Goal: Transaction & Acquisition: Download file/media

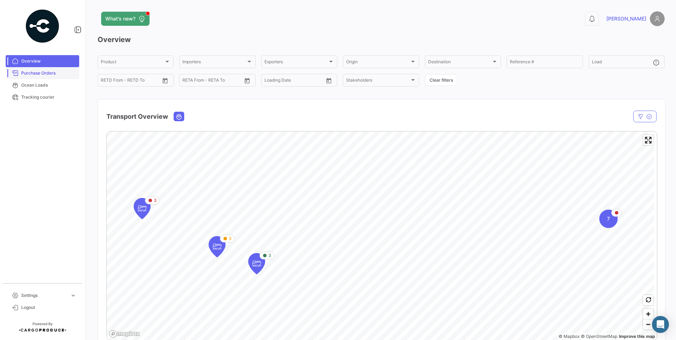
click at [55, 76] on link "Purchase Orders" at bounding box center [43, 73] width 74 height 12
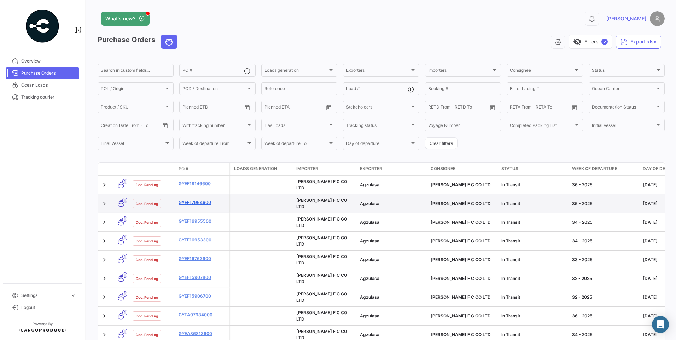
click at [207, 199] on link "GYEF17964600" at bounding box center [202, 202] width 47 height 6
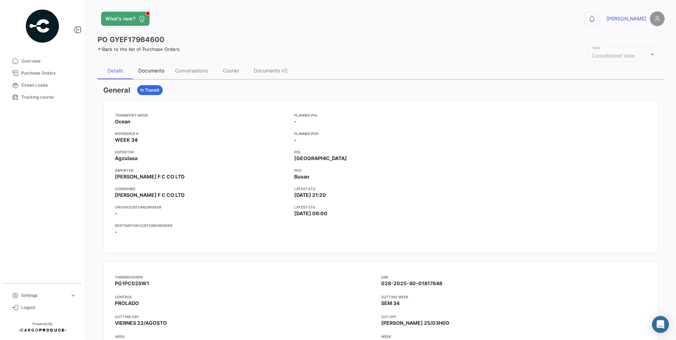
click at [162, 68] on div "Documents" at bounding box center [151, 71] width 26 height 6
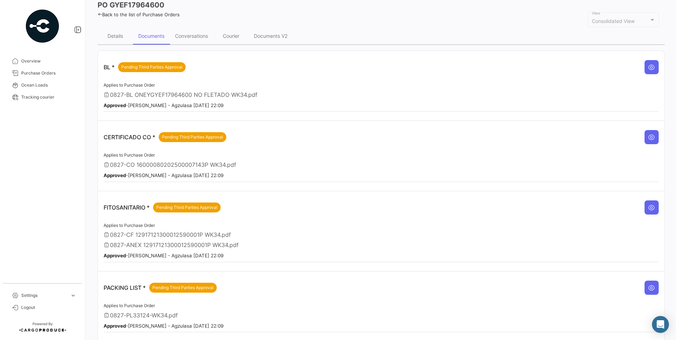
scroll to position [71, 0]
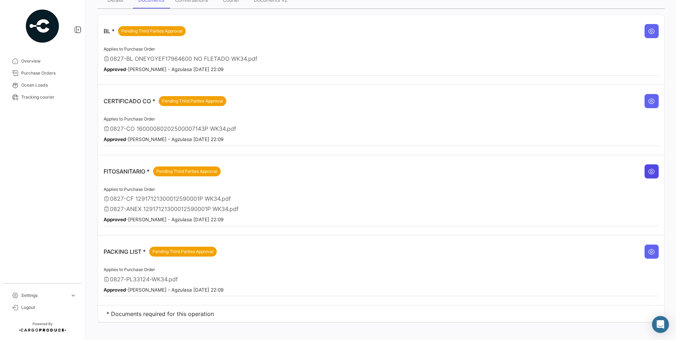
click at [654, 176] on button at bounding box center [652, 171] width 14 height 14
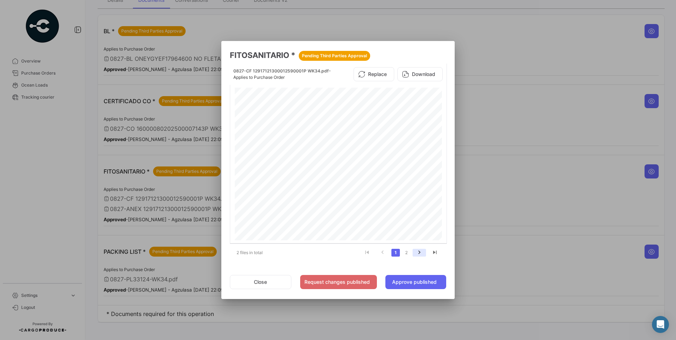
click at [417, 252] on icon "go to next page" at bounding box center [419, 253] width 9 height 8
click at [436, 79] on button "Download" at bounding box center [419, 74] width 45 height 14
click at [270, 283] on button "Close" at bounding box center [261, 282] width 62 height 14
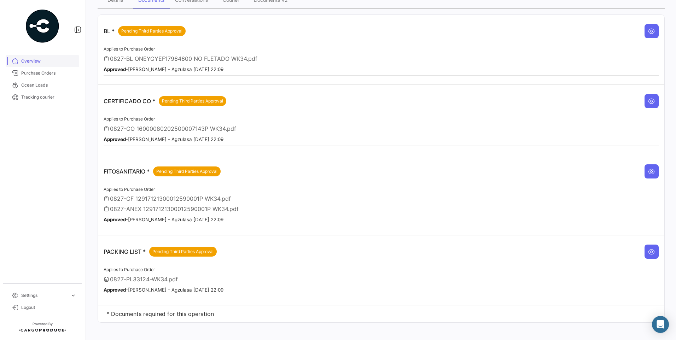
click at [34, 63] on span "Overview" at bounding box center [48, 61] width 55 height 6
